Goal: Task Accomplishment & Management: Use online tool/utility

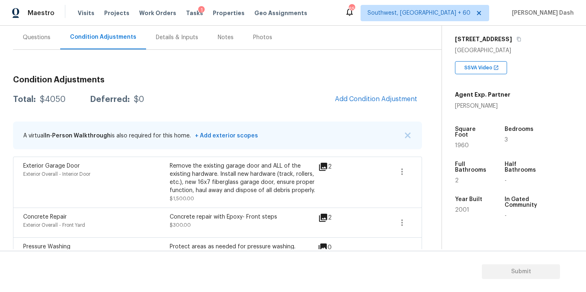
scroll to position [93, 0]
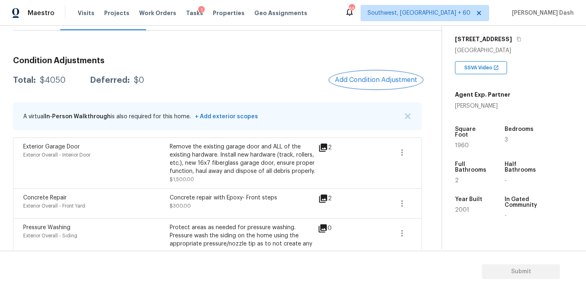
click at [353, 84] on button "Add Condition Adjustment" at bounding box center [376, 79] width 92 height 17
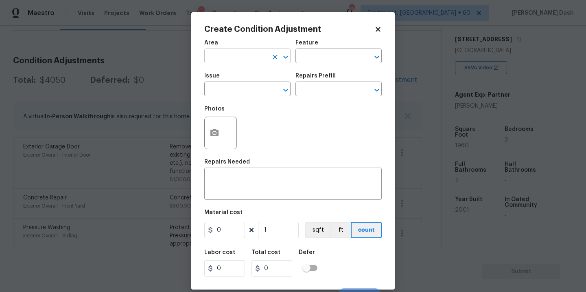
click at [244, 61] on input "text" at bounding box center [236, 56] width 64 height 13
click at [218, 93] on li "Exterior Overall" at bounding box center [247, 88] width 86 height 13
type input "Exterior Overall"
click at [215, 130] on icon "button" at bounding box center [215, 132] width 8 height 7
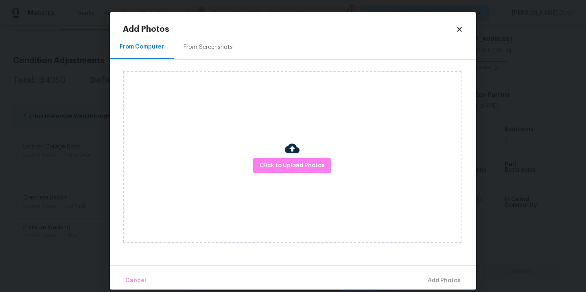
click at [253, 172] on div "Click to Upload Photos" at bounding box center [292, 156] width 339 height 171
click at [263, 167] on span "Click to Upload Photos" at bounding box center [292, 165] width 65 height 10
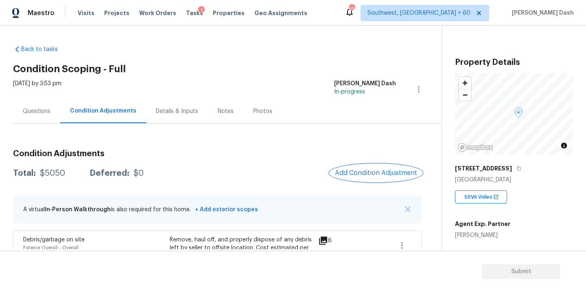
click at [380, 171] on span "Add Condition Adjustment" at bounding box center [376, 172] width 82 height 7
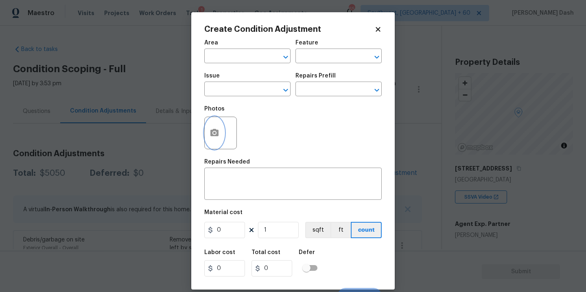
click at [214, 131] on icon "button" at bounding box center [215, 132] width 8 height 7
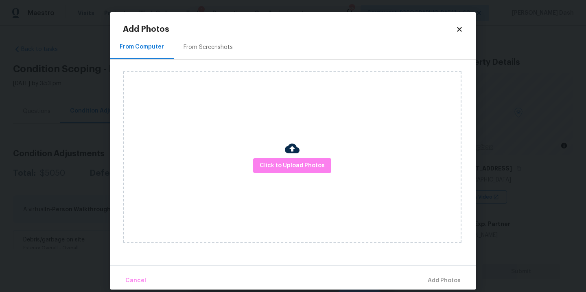
click at [339, 183] on div "Click to Upload Photos" at bounding box center [292, 156] width 339 height 171
click at [306, 168] on span "Click to Upload Photos" at bounding box center [292, 165] width 65 height 10
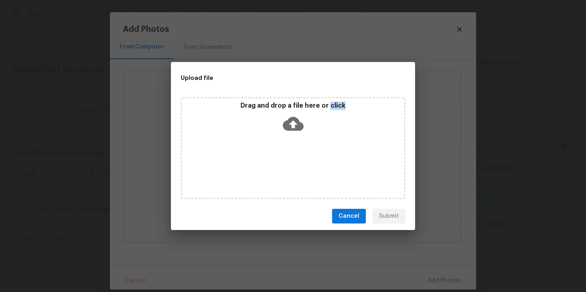
click at [306, 168] on div "Drag and drop a file here or click" at bounding box center [293, 148] width 225 height 102
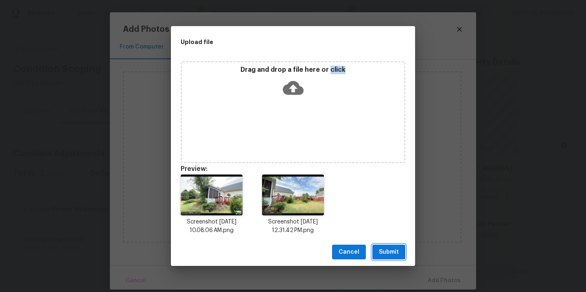
click at [391, 253] on span "Submit" at bounding box center [389, 252] width 20 height 10
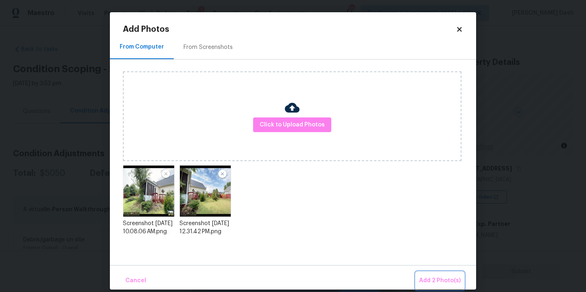
click at [438, 274] on button "Add 2 Photo(s)" at bounding box center [440, 281] width 48 height 18
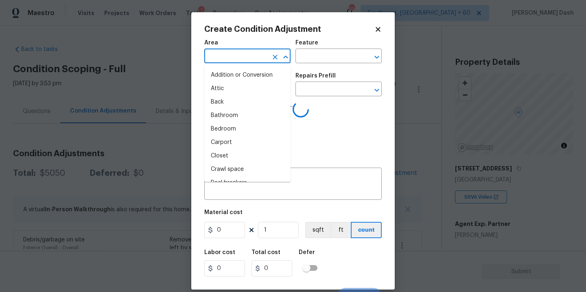
click at [262, 55] on input "text" at bounding box center [236, 56] width 64 height 13
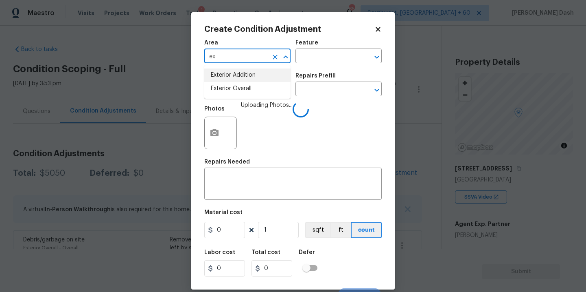
click at [247, 81] on li "Exterior Addition" at bounding box center [247, 74] width 86 height 13
type input "Exterior Addition"
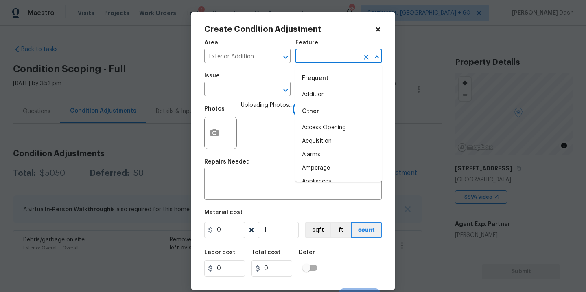
click at [311, 56] on input "text" at bounding box center [328, 56] width 64 height 13
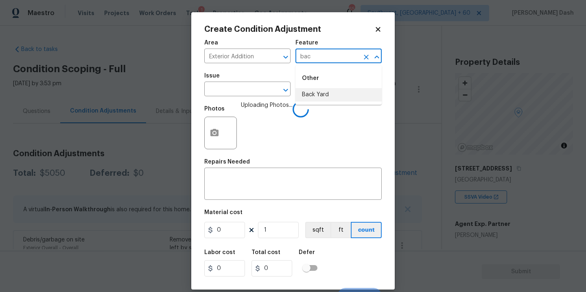
click at [318, 96] on li "Back Yard" at bounding box center [339, 94] width 86 height 13
type input "Back Yard"
click at [251, 96] on input "text" at bounding box center [236, 89] width 64 height 13
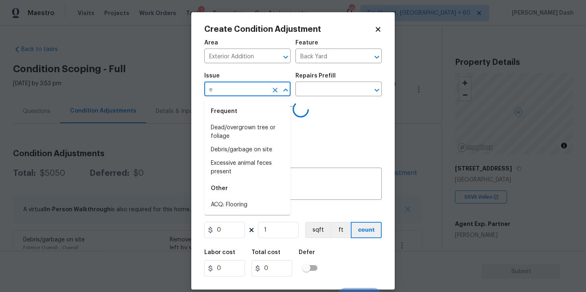
type input "ec"
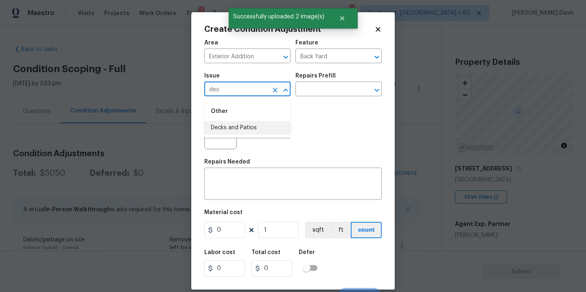
click at [235, 122] on li "Decks and Patios" at bounding box center [247, 127] width 86 height 13
type input "Decks and Patios"
click at [315, 83] on div "Repairs Prefill" at bounding box center [339, 78] width 86 height 11
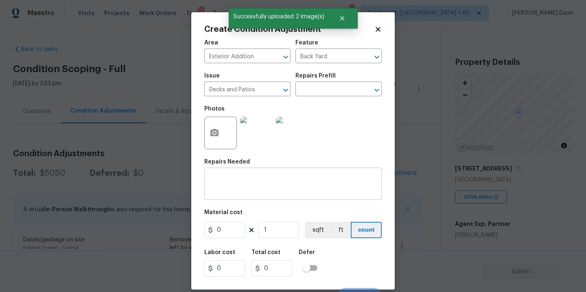
click at [259, 197] on div "x ​" at bounding box center [293, 184] width 178 height 30
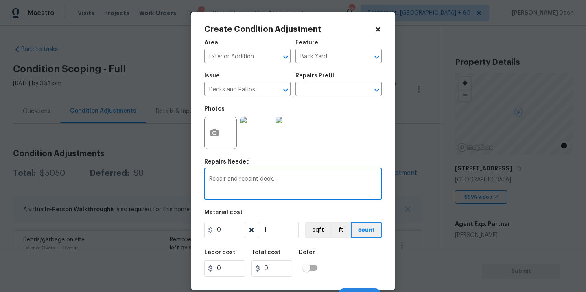
type textarea "Repair and repaint deck."
click at [231, 238] on figure "Material cost 0 1 sqft ft count" at bounding box center [293, 224] width 178 height 30
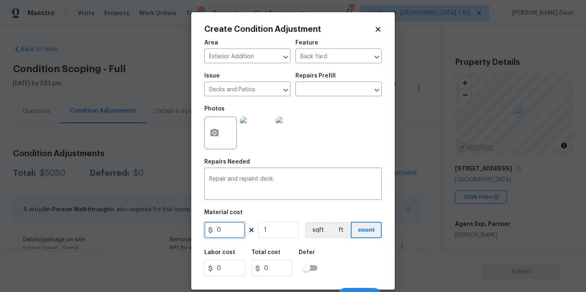
click at [231, 232] on input "0" at bounding box center [224, 230] width 41 height 16
type input "1200"
click at [339, 253] on div "Labor cost 0 Total cost 1200 Defer" at bounding box center [293, 262] width 178 height 37
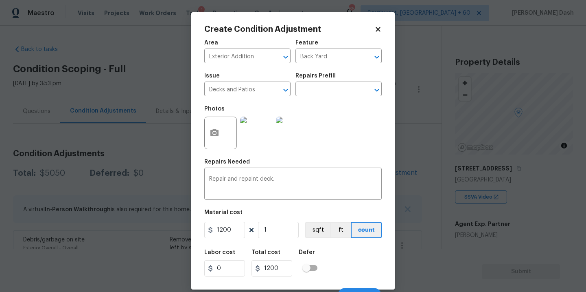
scroll to position [13, 0]
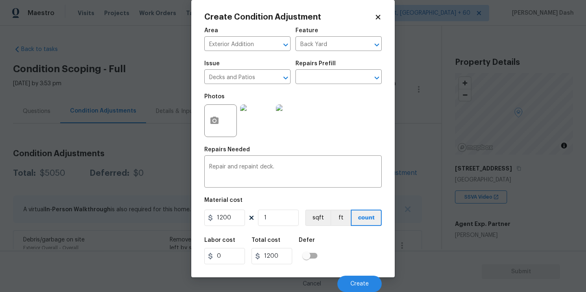
click at [355, 272] on div "Cancel Create" at bounding box center [293, 280] width 178 height 23
click at [357, 281] on span "Create" at bounding box center [360, 284] width 18 height 6
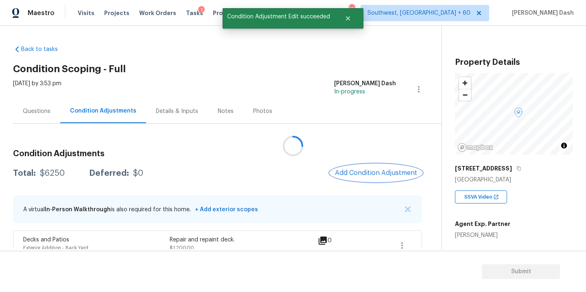
scroll to position [0, 0]
click at [365, 173] on span "Add Condition Adjustment" at bounding box center [376, 172] width 82 height 7
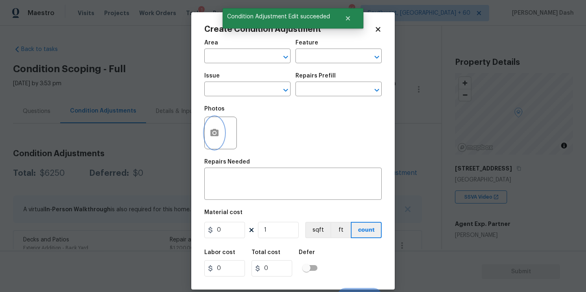
click at [215, 132] on circle "button" at bounding box center [214, 133] width 2 height 2
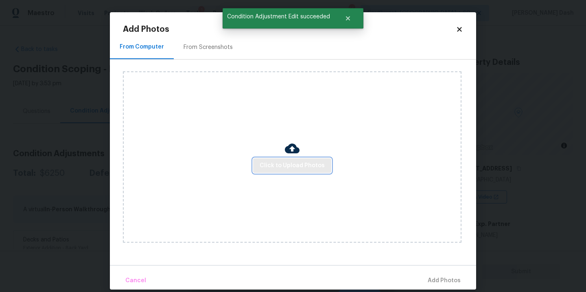
click at [288, 164] on span "Click to Upload Photos" at bounding box center [292, 165] width 65 height 10
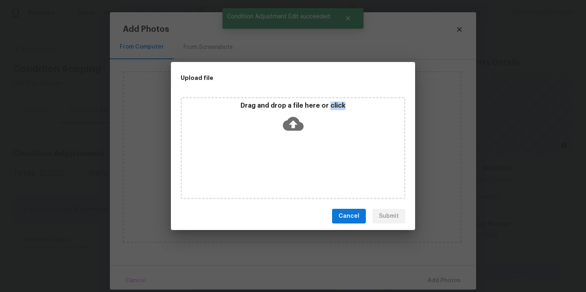
click at [288, 164] on div "Drag and drop a file here or click" at bounding box center [293, 148] width 225 height 102
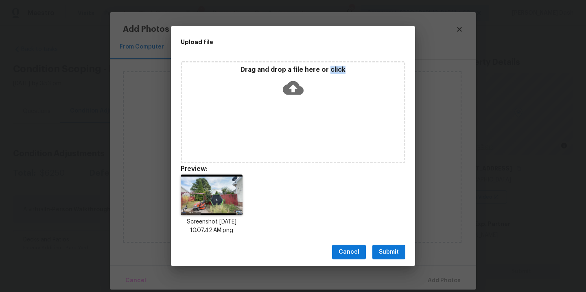
click at [386, 251] on span "Submit" at bounding box center [389, 252] width 20 height 10
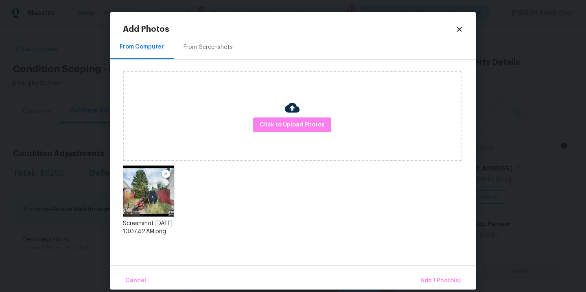
click at [437, 270] on div "Cancel Add 1 Photo(s)" at bounding box center [293, 277] width 367 height 24
click at [437, 272] on button "Add 1 Photo(s)" at bounding box center [440, 281] width 47 height 18
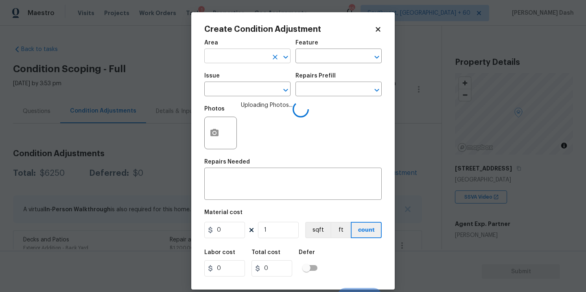
click at [265, 60] on input "text" at bounding box center [236, 56] width 64 height 13
click at [236, 84] on li "Exterior Overall" at bounding box center [247, 88] width 86 height 13
type input "Exterior Overall"
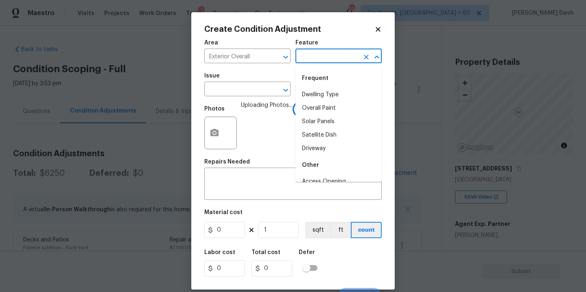
click at [322, 50] on input "text" at bounding box center [328, 56] width 64 height 13
click at [312, 96] on li "Fence" at bounding box center [339, 94] width 86 height 13
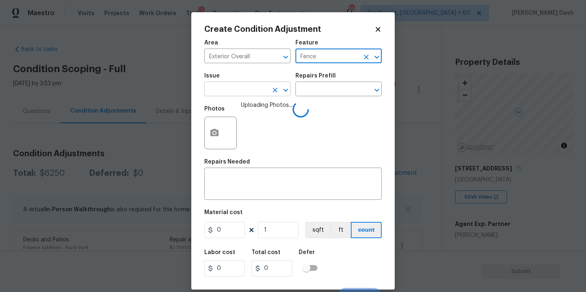
type input "Fence"
click at [260, 90] on input "text" at bounding box center [236, 89] width 64 height 13
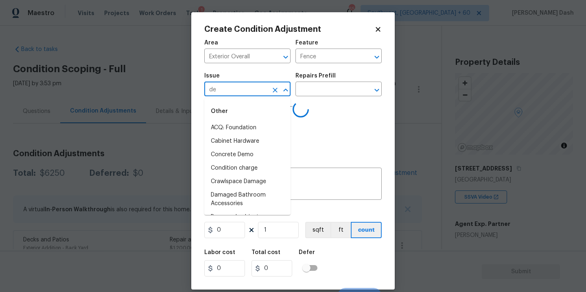
type input "d"
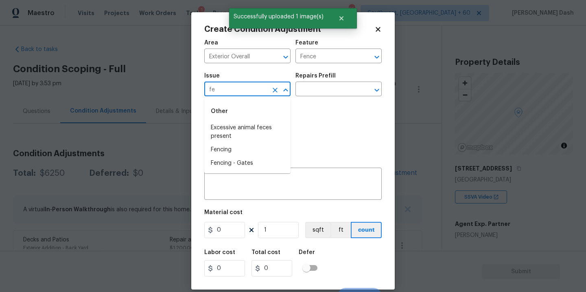
type input "fen"
click at [230, 141] on li "Fencing - Gates" at bounding box center [247, 140] width 86 height 13
type input "Fencing - Gates"
click at [312, 84] on input "text" at bounding box center [328, 89] width 64 height 13
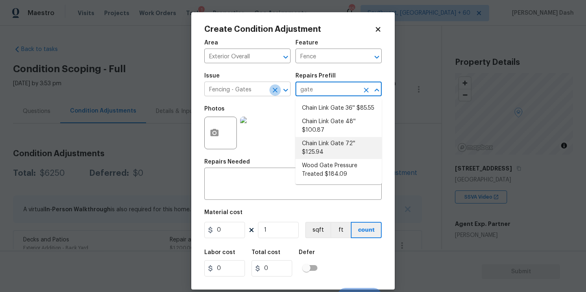
click at [274, 91] on icon "Clear" at bounding box center [275, 90] width 5 height 5
type input "gate"
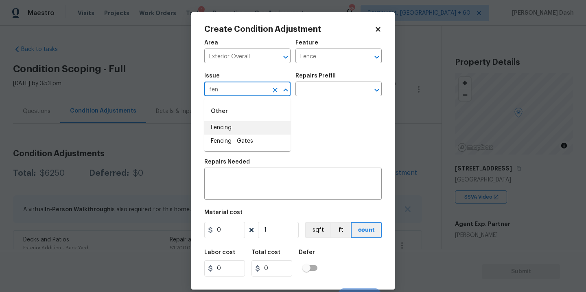
click at [253, 125] on li "Fencing" at bounding box center [247, 127] width 86 height 13
type input "Fencing"
click at [307, 85] on input "text" at bounding box center [328, 89] width 64 height 13
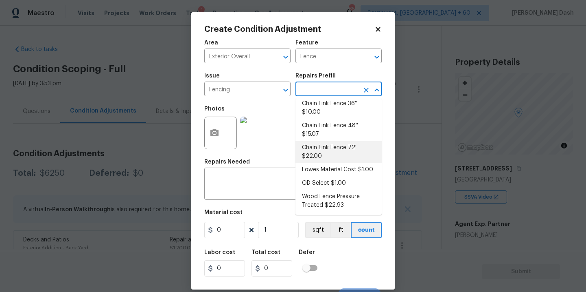
scroll to position [18, 0]
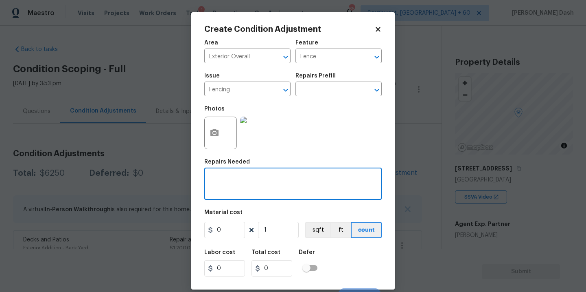
click at [262, 193] on textarea at bounding box center [293, 184] width 168 height 17
type textarea "Reinstall fencio"
type textarea "Reinstall wooden fencing gate."
click at [228, 236] on input "0" at bounding box center [224, 230] width 41 height 16
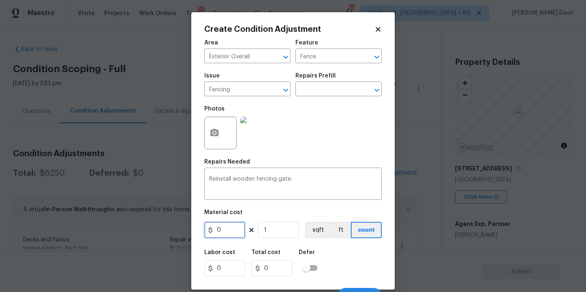
click at [228, 236] on input "0" at bounding box center [224, 230] width 41 height 16
type input "1200"
click at [386, 270] on div "Create Condition Adjustment Area Exterior Overall ​ Feature Fence ​ Issue Fenci…" at bounding box center [293, 150] width 204 height 277
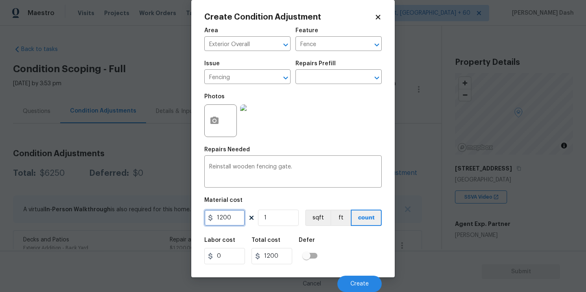
click at [232, 220] on input "1200" at bounding box center [224, 217] width 41 height 16
type input "2000"
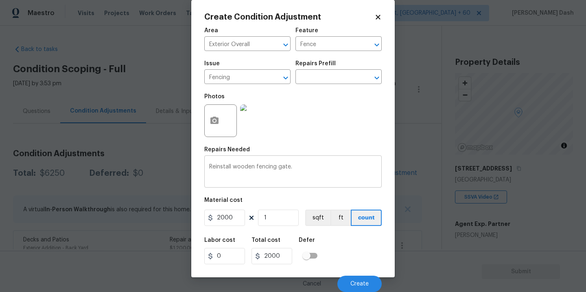
click at [302, 165] on textarea "Reinstall wooden fencing gate." at bounding box center [293, 172] width 168 height 17
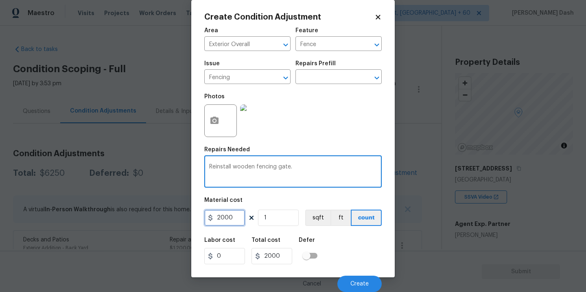
click at [240, 216] on input "2000" at bounding box center [224, 217] width 41 height 16
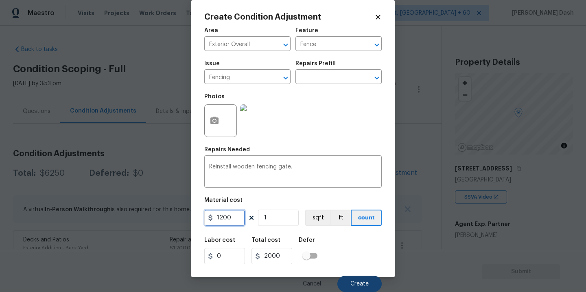
type input "1200"
click at [351, 283] on span "Create" at bounding box center [360, 284] width 18 height 6
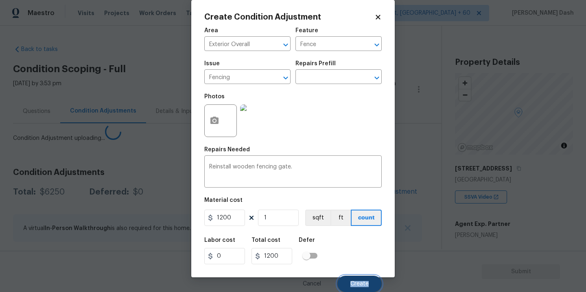
click at [351, 283] on span "Create" at bounding box center [360, 284] width 18 height 6
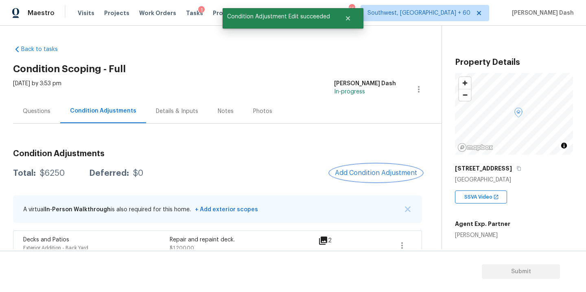
scroll to position [0, 0]
click at [354, 160] on div at bounding box center [293, 146] width 586 height 292
click at [363, 175] on span "Add Condition Adjustment" at bounding box center [376, 172] width 82 height 7
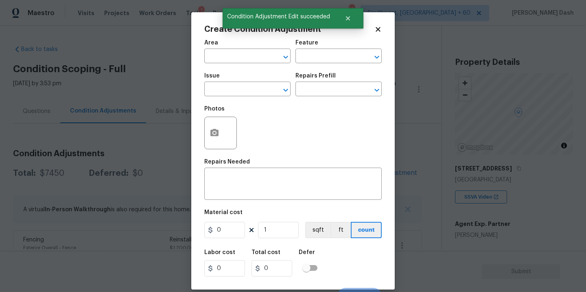
click at [225, 136] on div at bounding box center [220, 132] width 33 height 33
click at [277, 170] on div "x ​" at bounding box center [293, 184] width 178 height 30
click at [220, 135] on button "button" at bounding box center [215, 133] width 20 height 32
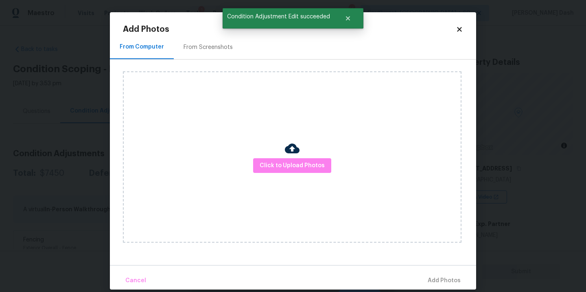
click at [309, 188] on div "Click to Upload Photos" at bounding box center [292, 156] width 339 height 171
click at [293, 158] on button "Click to Upload Photos" at bounding box center [292, 165] width 78 height 15
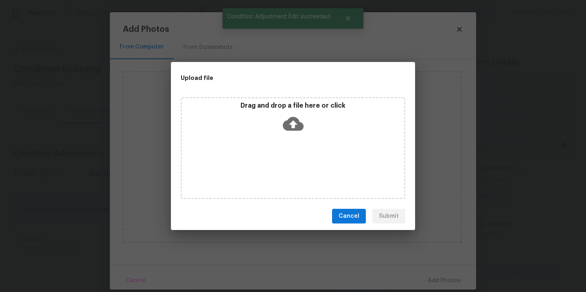
click at [265, 114] on div "Drag and drop a file here or click" at bounding box center [293, 118] width 222 height 35
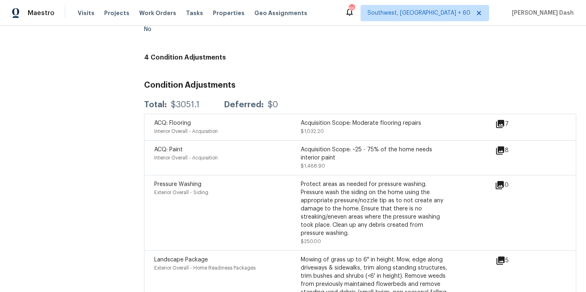
scroll to position [1006, 0]
